Goal: Task Accomplishment & Management: Manage account settings

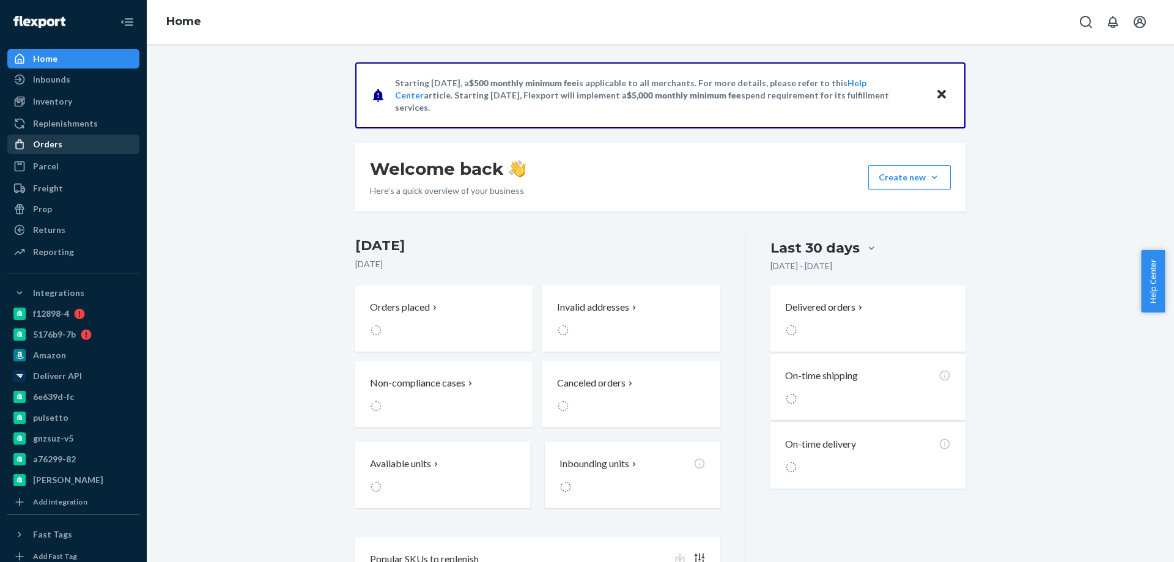
click at [53, 144] on div "Orders" at bounding box center [47, 144] width 29 height 12
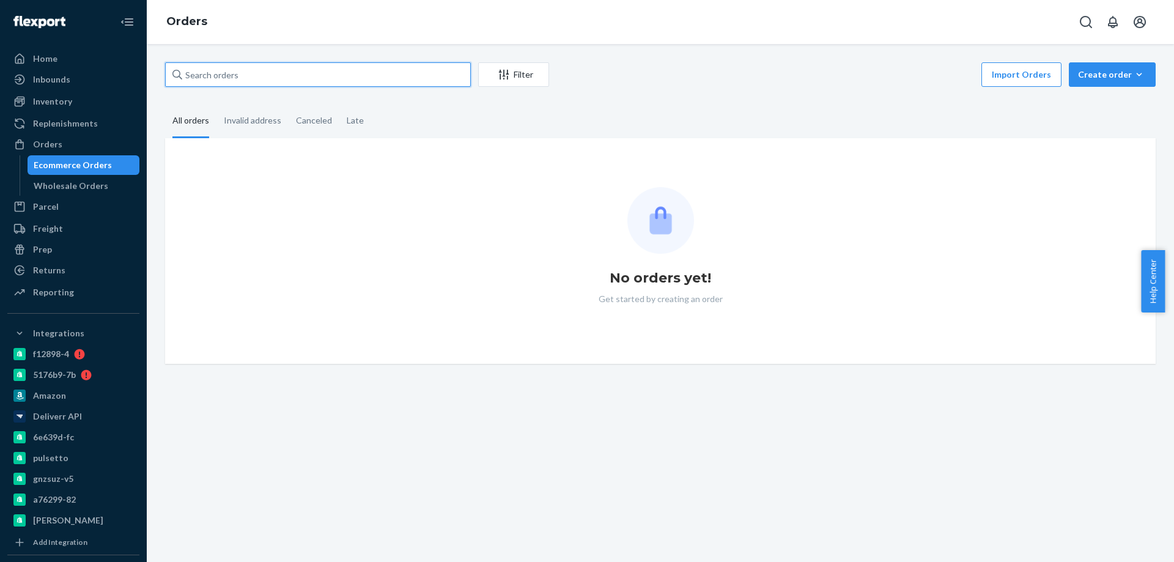
paste input "4033662"
click at [248, 64] on input "text" at bounding box center [318, 74] width 306 height 24
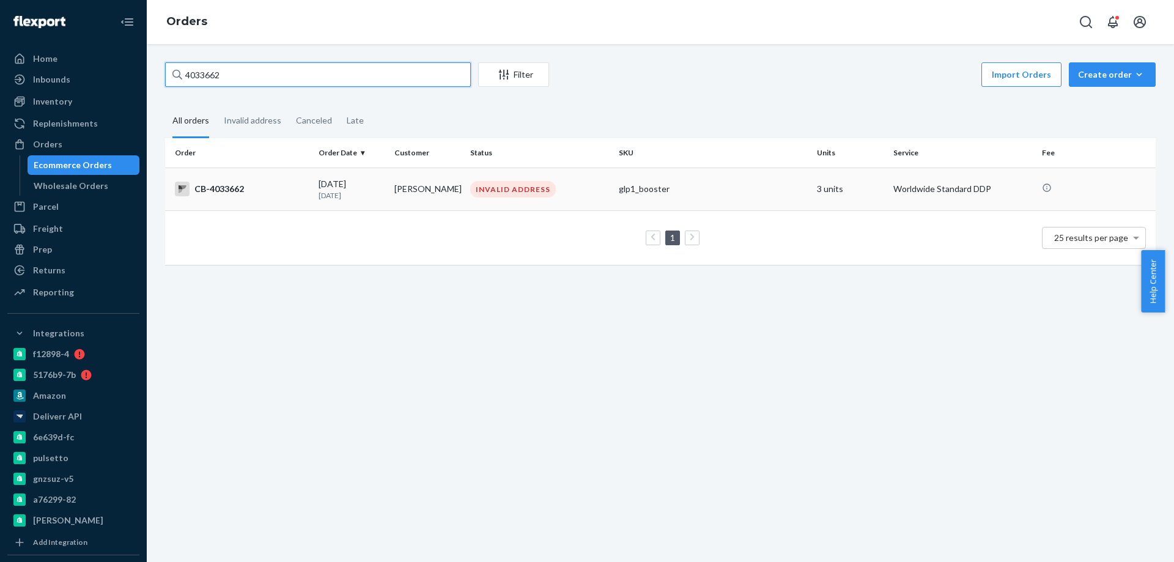
type input "4033662"
click at [380, 192] on p "[DATE]" at bounding box center [352, 195] width 66 height 10
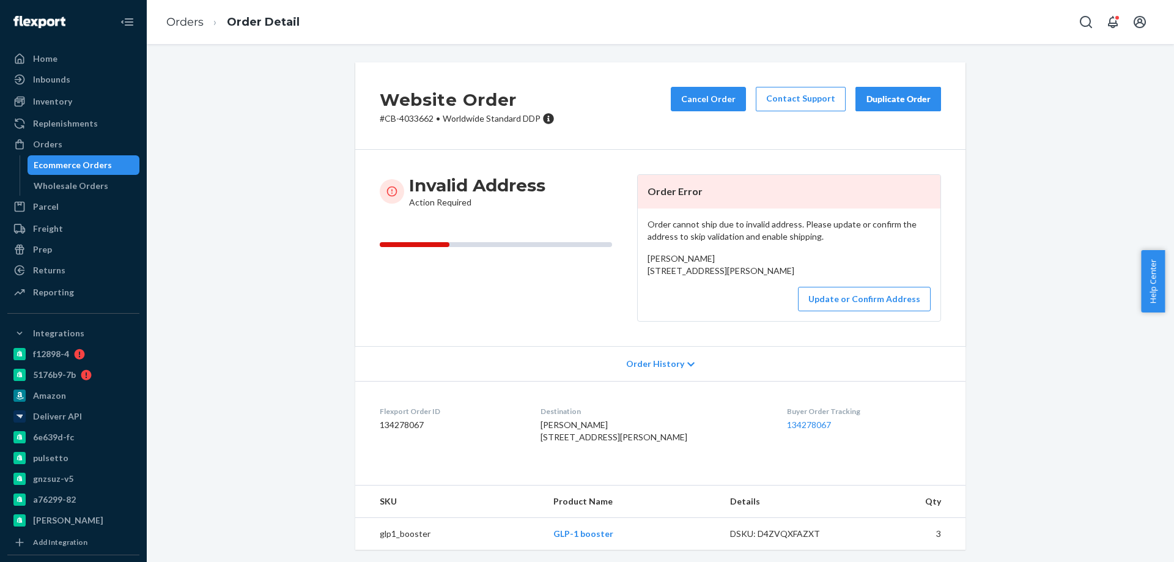
click at [62, 164] on div "Ecommerce Orders" at bounding box center [73, 165] width 78 height 12
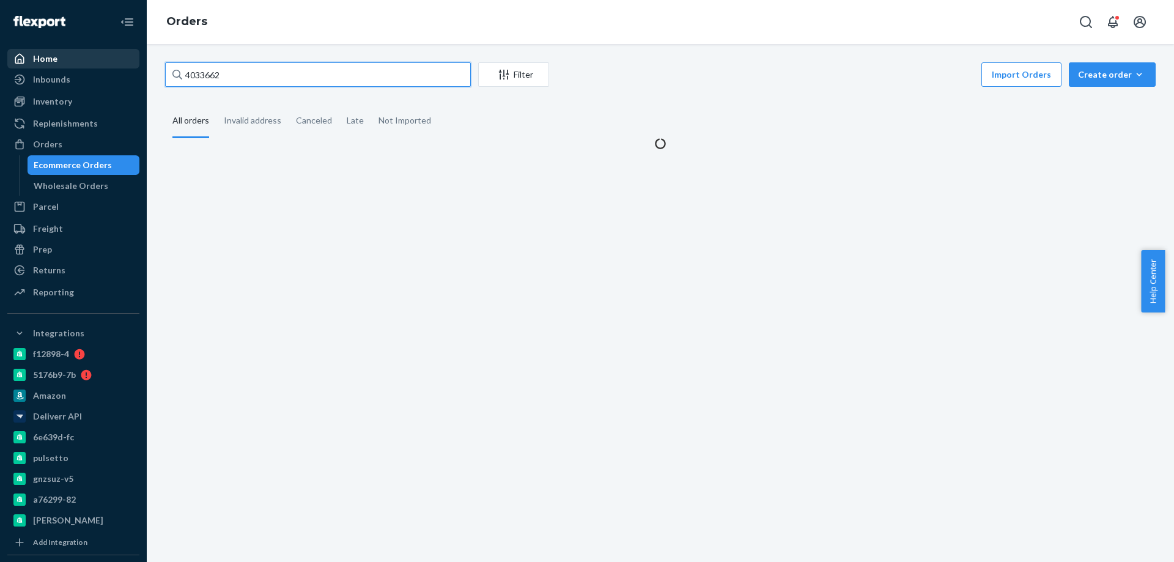
paste input "B1VCELZKLX"
drag, startPoint x: 253, startPoint y: 73, endPoint x: 48, endPoint y: 61, distance: 205.2
click at [51, 61] on div "Home Inbounds Shipping Plans Problems Inventory Products Branded Packaging Repl…" at bounding box center [587, 281] width 1174 height 562
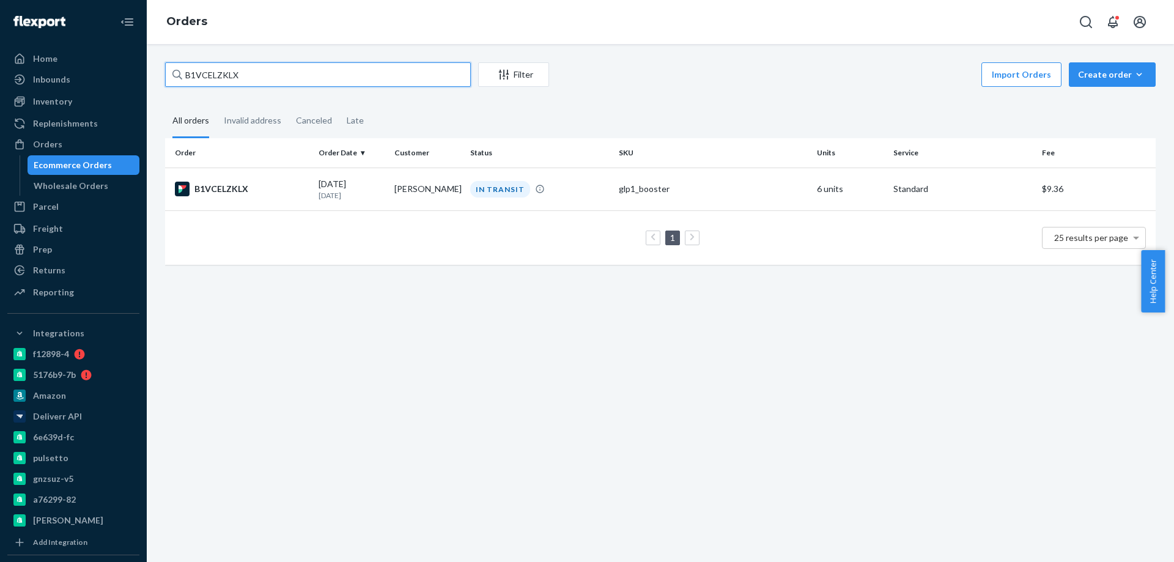
click at [282, 79] on input "B1VCELZKLX" at bounding box center [318, 74] width 306 height 24
type input "B1VCEL"
drag, startPoint x: 292, startPoint y: 79, endPoint x: 106, endPoint y: 73, distance: 185.4
click at [119, 75] on div "Home Inbounds Shipping Plans Problems Inventory Products Branded Packaging Repl…" at bounding box center [587, 281] width 1174 height 562
click at [84, 158] on div "Ecommerce Orders" at bounding box center [84, 165] width 110 height 17
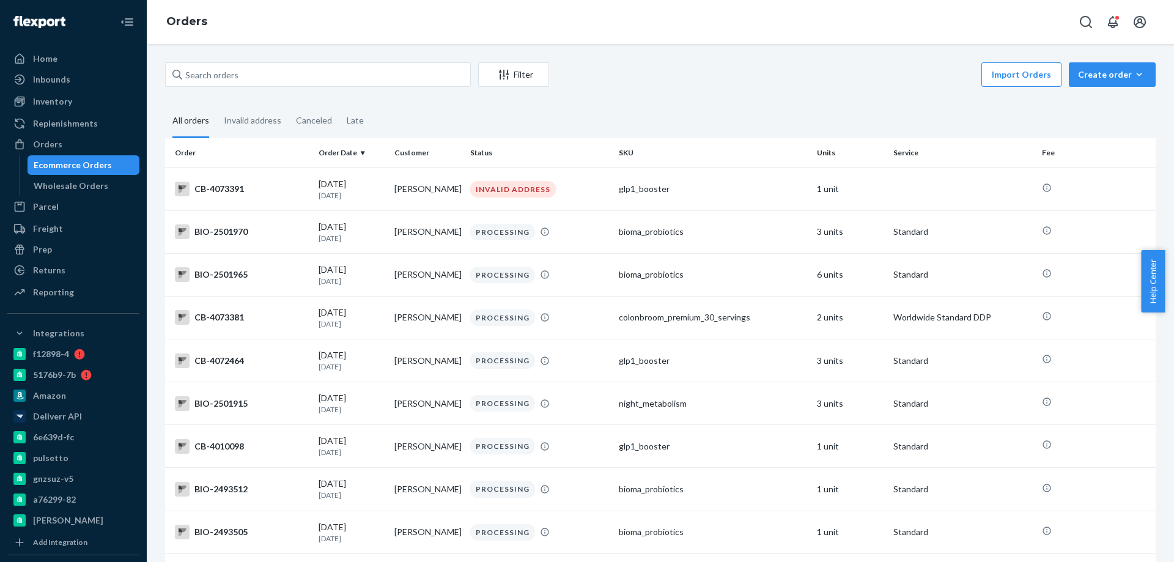
click at [61, 168] on div "Ecommerce Orders" at bounding box center [73, 165] width 78 height 12
click at [205, 75] on input "text" at bounding box center [318, 74] width 306 height 24
paste input "4007132"
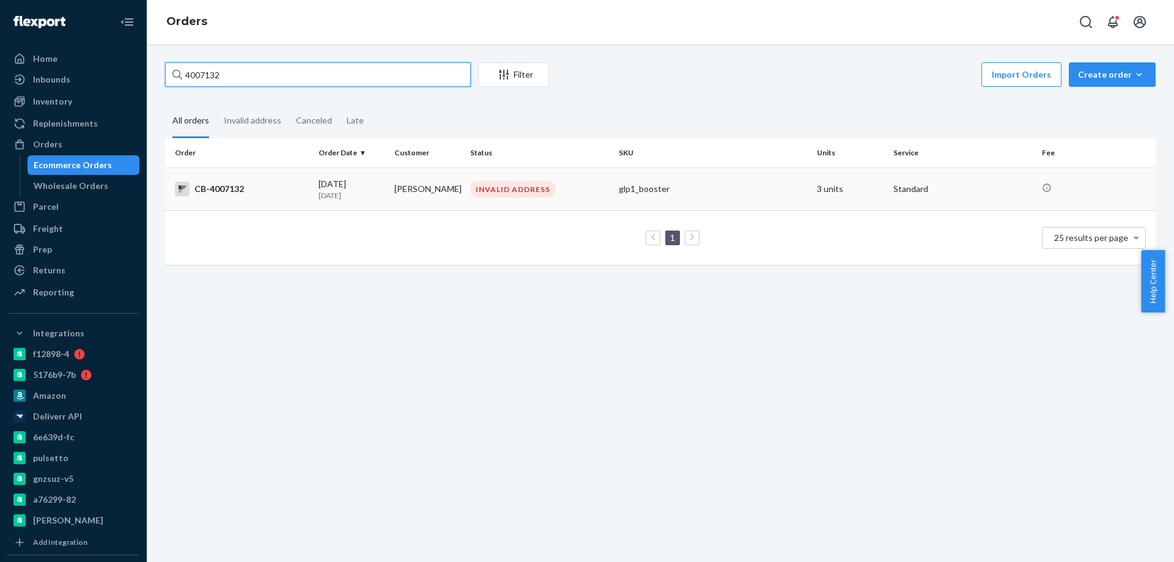
type input "4007132"
click at [371, 185] on div "[DATE] [DATE]" at bounding box center [352, 189] width 66 height 23
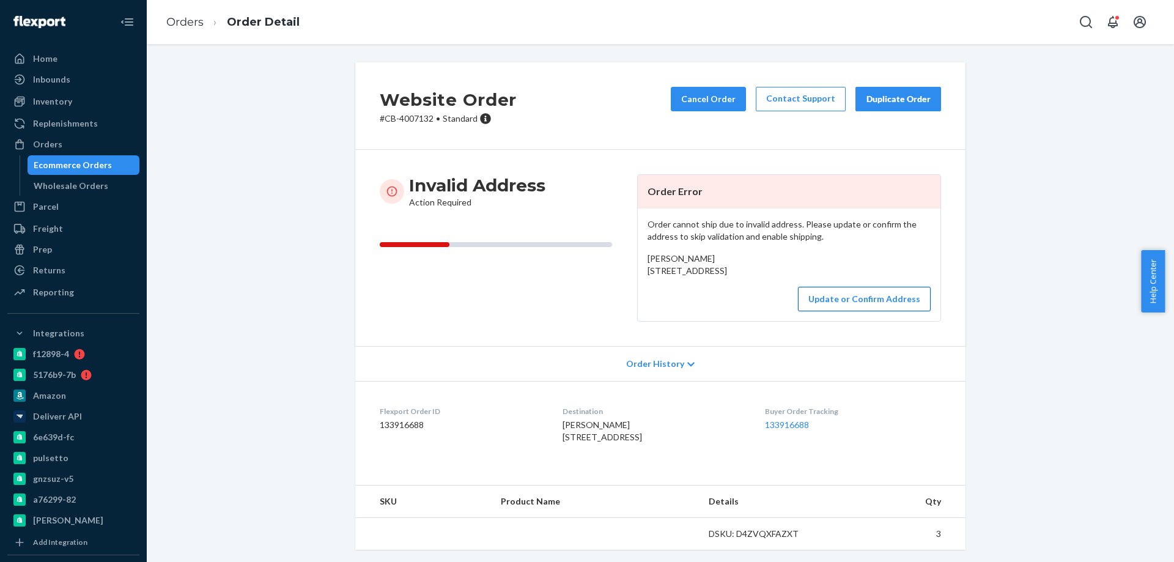
click at [836, 311] on button "Update or Confirm Address" at bounding box center [864, 299] width 133 height 24
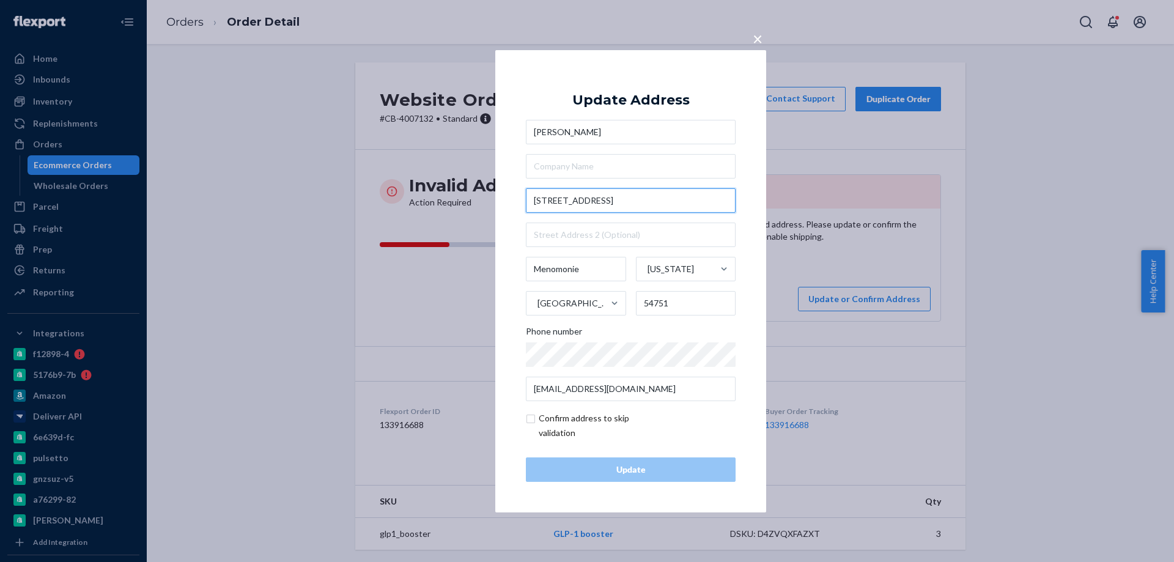
click at [667, 199] on input "[STREET_ADDRESS]" at bounding box center [631, 200] width 210 height 24
drag, startPoint x: 644, startPoint y: 194, endPoint x: 436, endPoint y: 177, distance: 209.2
click at [420, 182] on div "× Update Address [PERSON_NAME][GEOGRAPHIC_DATA][STREET_ADDRESS][US_STATE] Phone…" at bounding box center [587, 281] width 1174 height 562
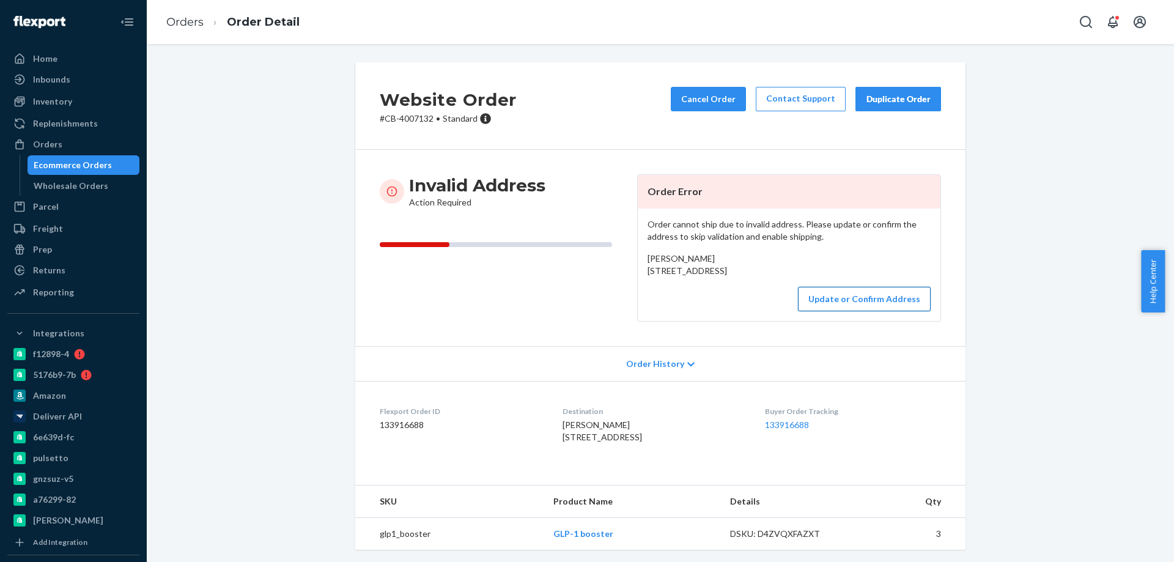
click at [837, 311] on button "Update or Confirm Address" at bounding box center [864, 299] width 133 height 24
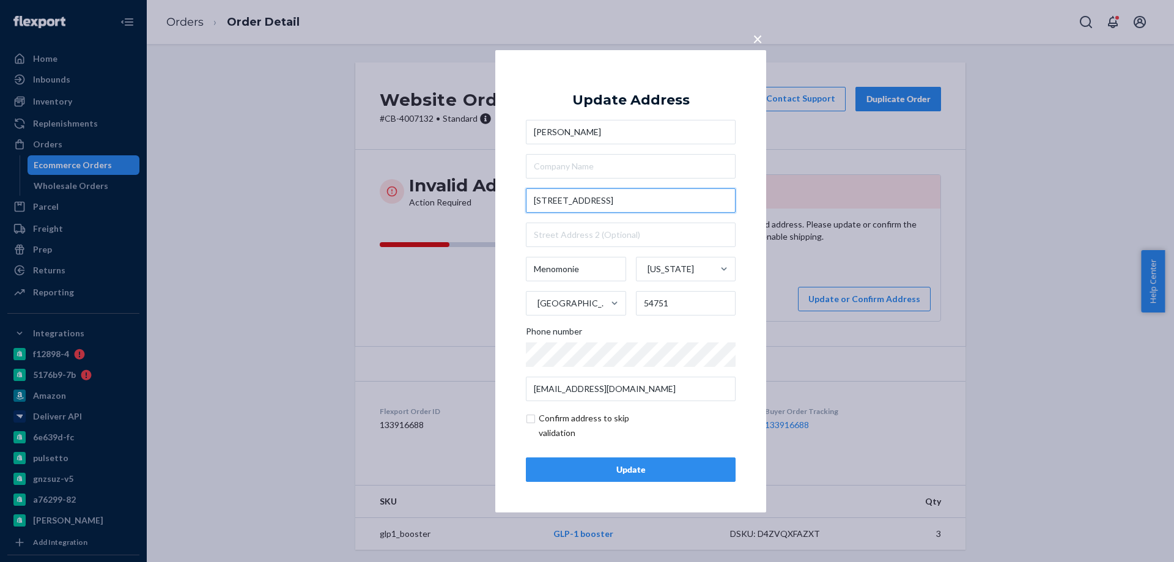
drag, startPoint x: 607, startPoint y: 205, endPoint x: 520, endPoint y: 200, distance: 87.6
click at [520, 200] on div "× Update Address [PERSON_NAME] [STREET_ADDRESS][US_STATE] Phone number [EMAIL_A…" at bounding box center [630, 281] width 271 height 462
click at [646, 196] on input "[STREET_ADDRESS]" at bounding box center [631, 200] width 210 height 24
click at [547, 418] on input "checkbox" at bounding box center [597, 425] width 142 height 29
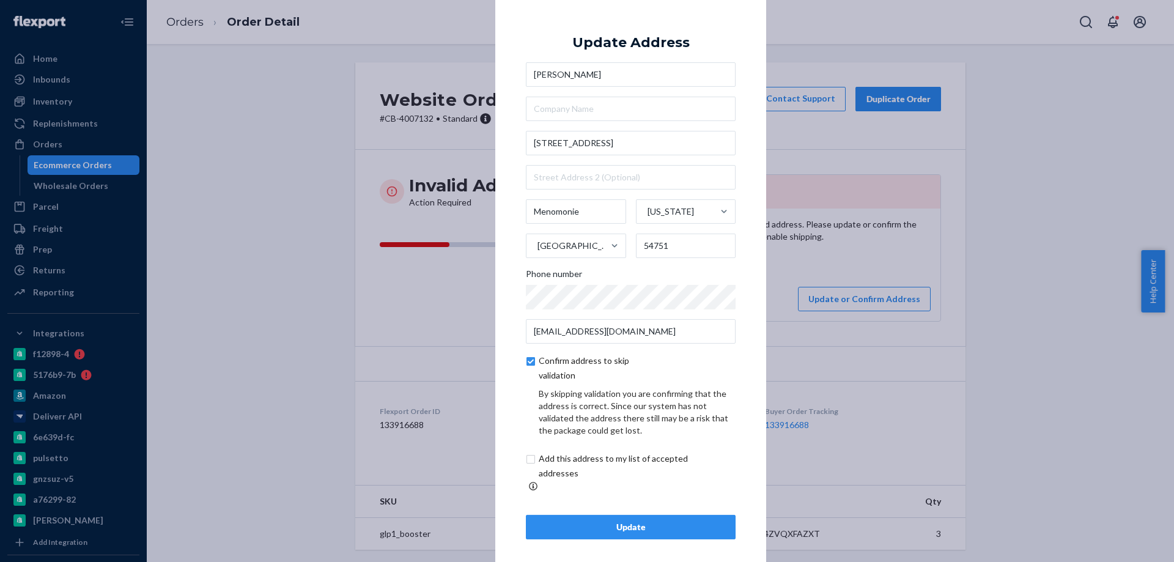
click at [528, 360] on input "checkbox" at bounding box center [597, 367] width 142 height 29
checkbox input "false"
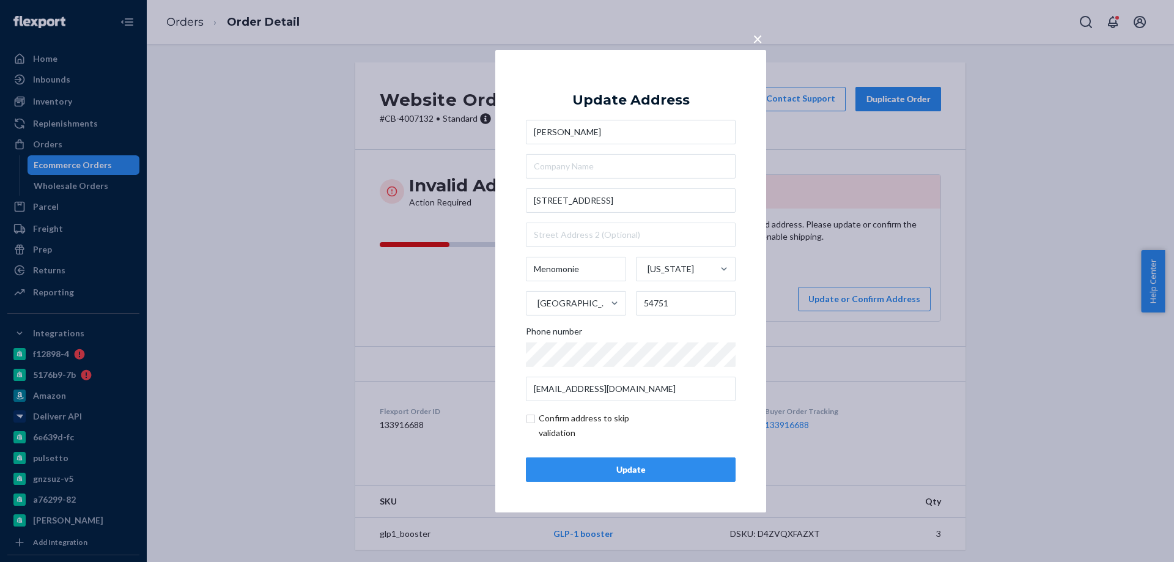
click at [652, 465] on div "Update" at bounding box center [630, 469] width 189 height 12
